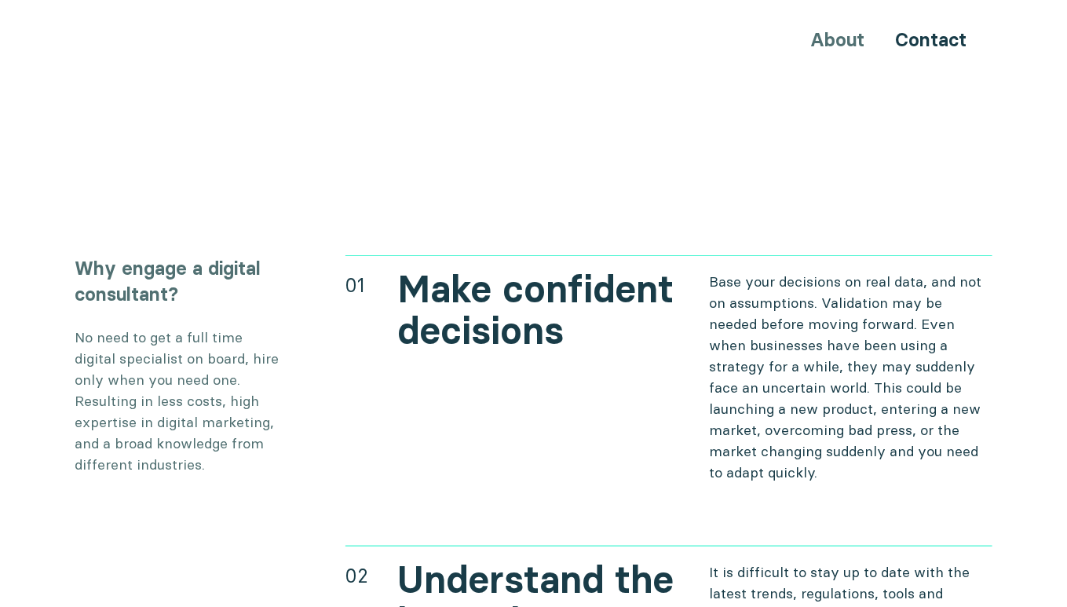
scroll to position [5177, 0]
click at [936, 35] on link "Contact" at bounding box center [931, 39] width 71 height 23
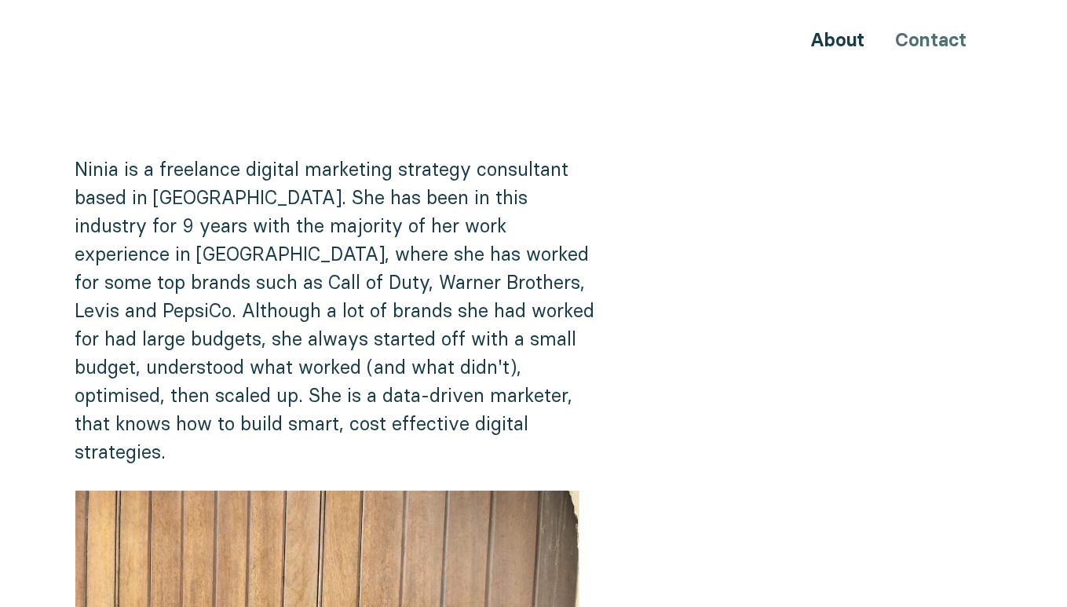
click at [834, 37] on link "About" at bounding box center [838, 39] width 54 height 23
